Goal: Navigation & Orientation: Go to known website

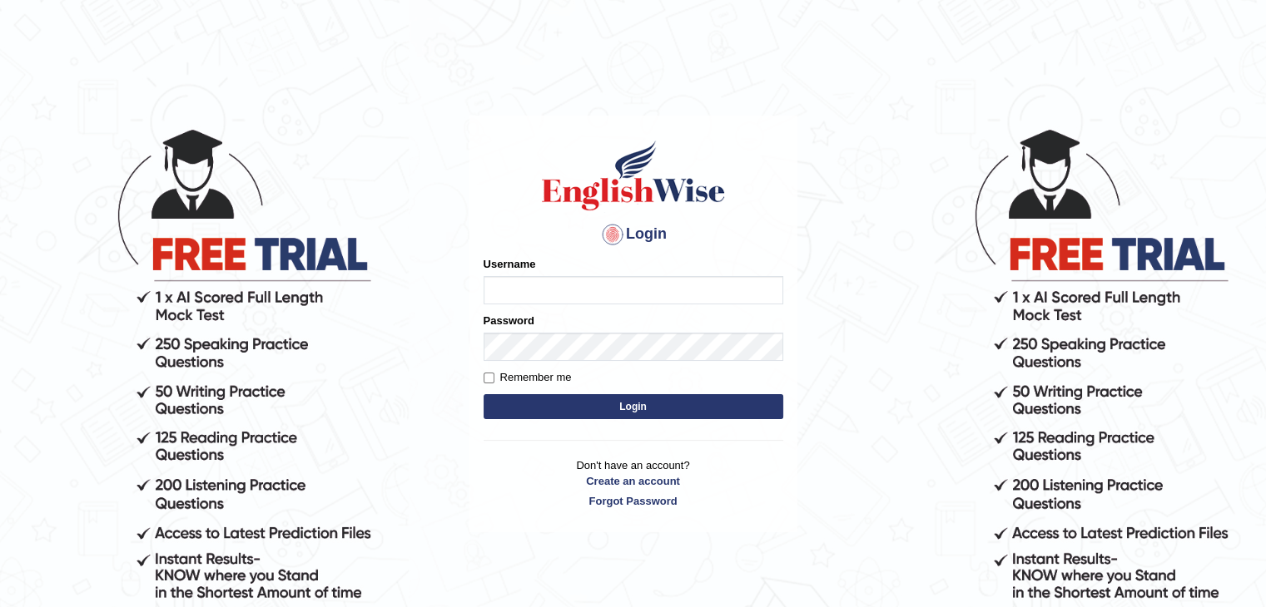
type input "AstiS"
click at [639, 400] on button "Login" at bounding box center [633, 406] width 300 height 25
